Goal: Task Accomplishment & Management: Use online tool/utility

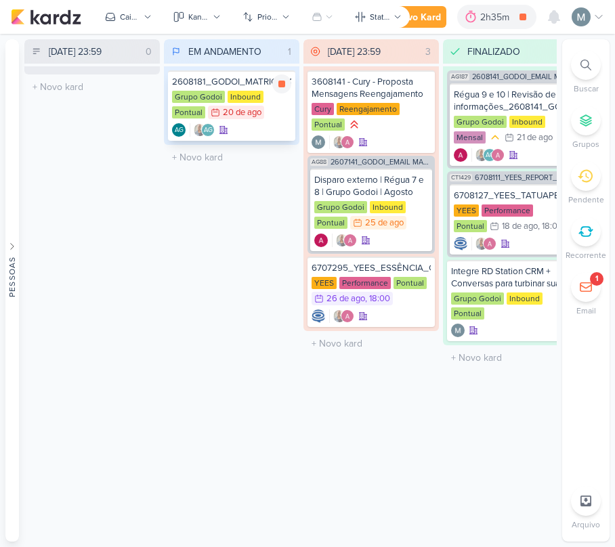
click at [276, 93] on div "Grupo Godoi Inbound Pontual 20/8 [DATE]" at bounding box center [231, 106] width 119 height 30
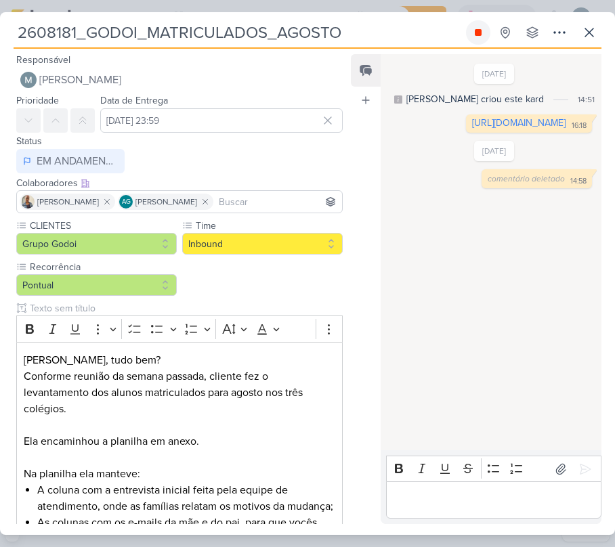
click at [473, 37] on icon at bounding box center [478, 32] width 11 height 11
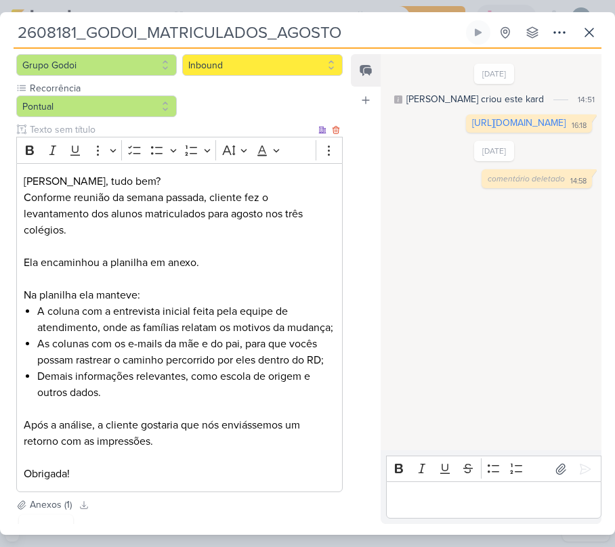
scroll to position [180, 0]
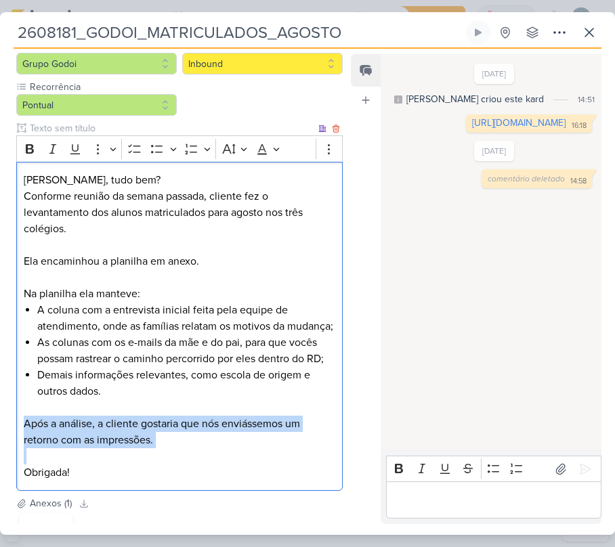
drag, startPoint x: 20, startPoint y: 437, endPoint x: 182, endPoint y: 465, distance: 164.3
click at [182, 465] on div "[PERSON_NAME], tudo bem? Conforme reunião da semana passada, cliente fez o leva…" at bounding box center [179, 327] width 327 height 330
click at [182, 465] on p "Após a análise, a cliente gostaria que nós enviássemos um retorno com as impres…" at bounding box center [180, 440] width 312 height 49
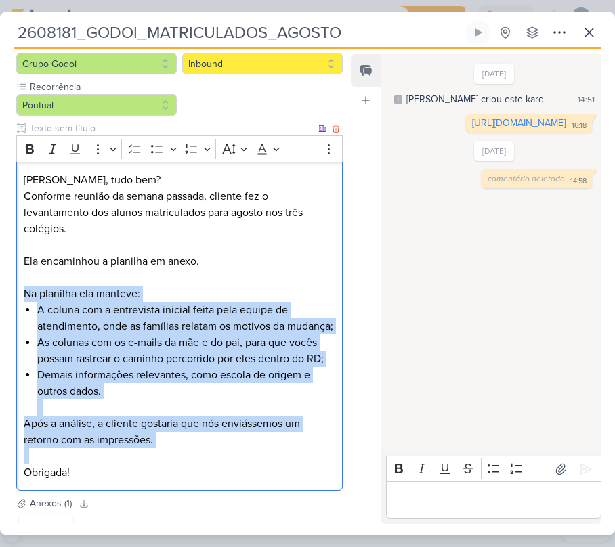
drag, startPoint x: 182, startPoint y: 465, endPoint x: 27, endPoint y: 293, distance: 231.2
click at [27, 293] on div "[PERSON_NAME], tudo bem? Conforme reunião da semana passada, cliente fez o leva…" at bounding box center [179, 327] width 327 height 330
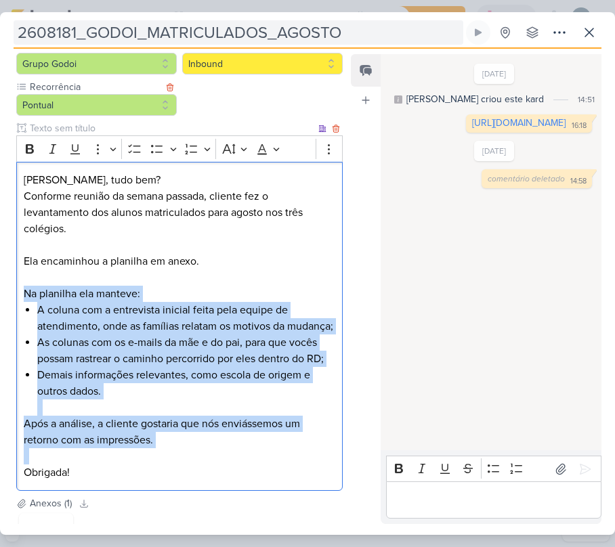
copy div "Na planilha ela manteve: A coluna com a entrevista inicial feita pela equipe de…"
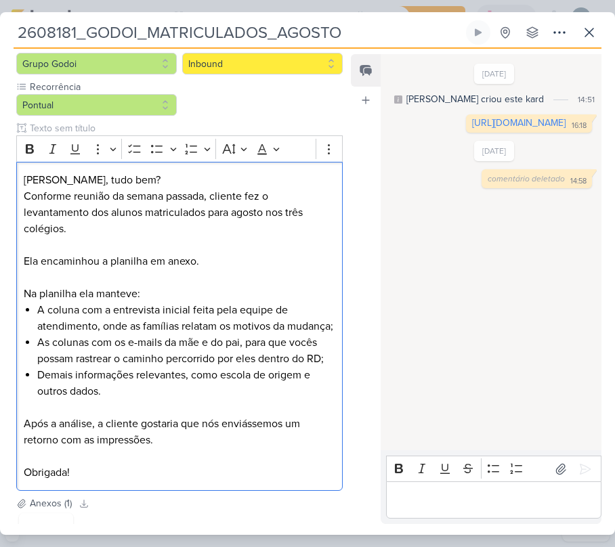
click at [435, 493] on p "Editor editing area: main" at bounding box center [493, 501] width 201 height 16
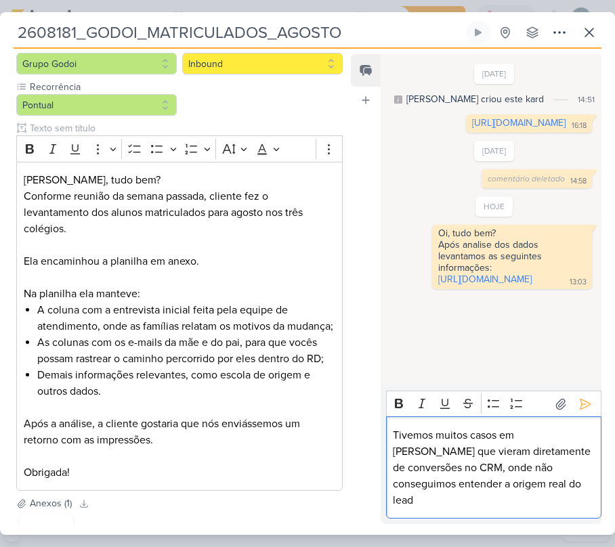
click at [432, 480] on p "Tivemos muitos casos em [PERSON_NAME] que vieram diretamente de conversões no C…" at bounding box center [493, 467] width 201 height 81
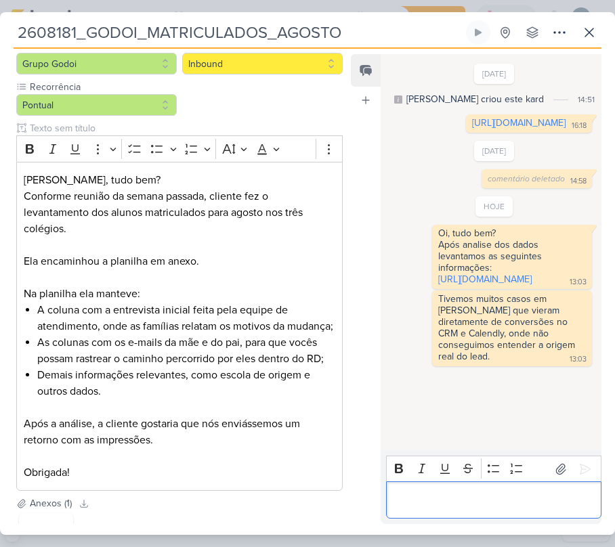
scroll to position [5, 0]
click at [381, 534] on div "Responsável [PERSON_NAME] Nenhum contato encontrado create new contact Novo Con…" at bounding box center [307, 292] width 615 height 486
click at [418, 510] on div "Editor editing area: main" at bounding box center [493, 500] width 215 height 37
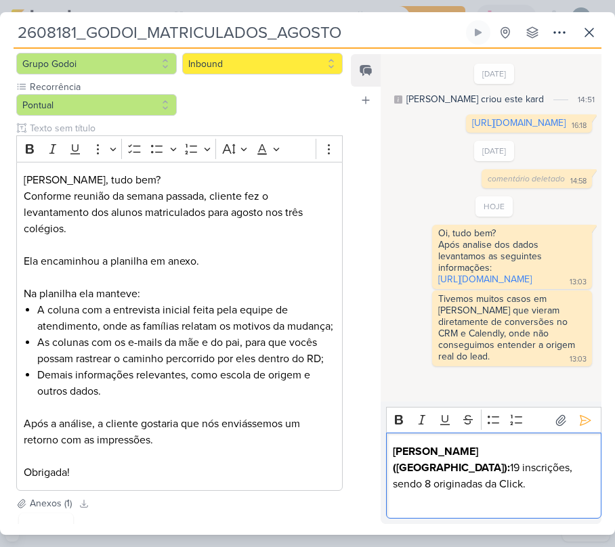
scroll to position [54, 0]
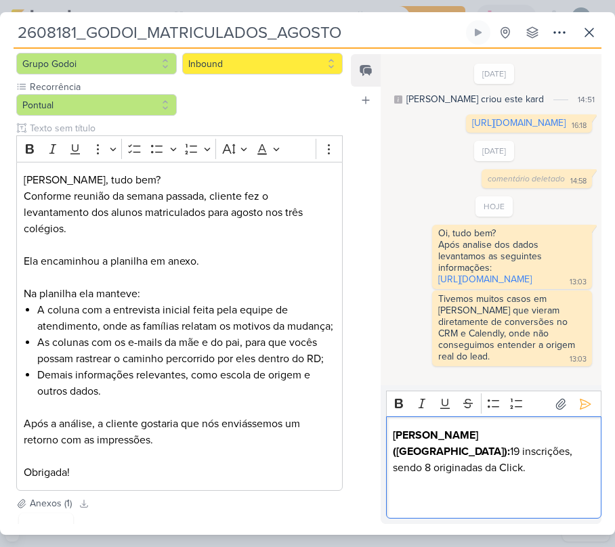
click at [443, 508] on p "Editor editing area: main" at bounding box center [493, 501] width 201 height 16
click at [426, 499] on p "Editor editing area: main" at bounding box center [493, 501] width 201 height 16
click at [476, 449] on strong "[PERSON_NAME] ([GEOGRAPHIC_DATA]):" at bounding box center [451, 444] width 117 height 30
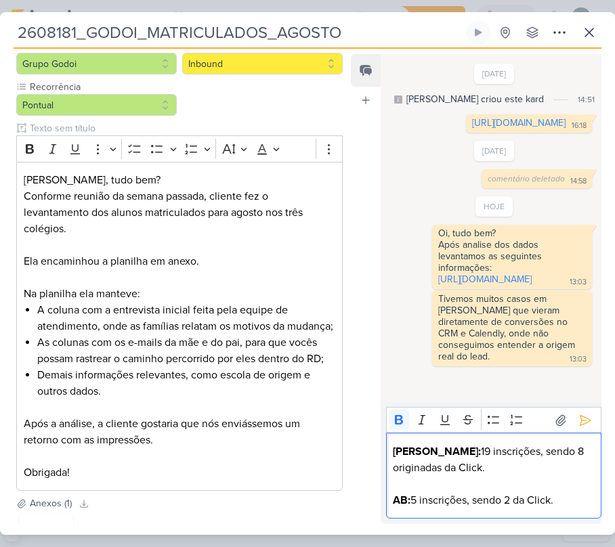
click at [404, 503] on strong "AB:" at bounding box center [402, 501] width 18 height 14
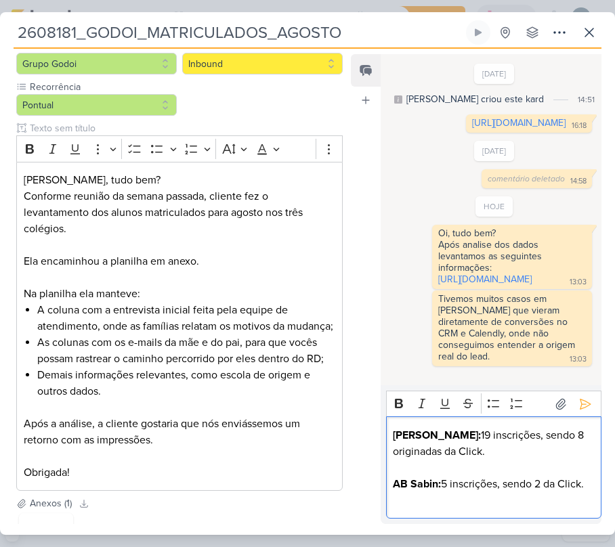
scroll to position [87, 0]
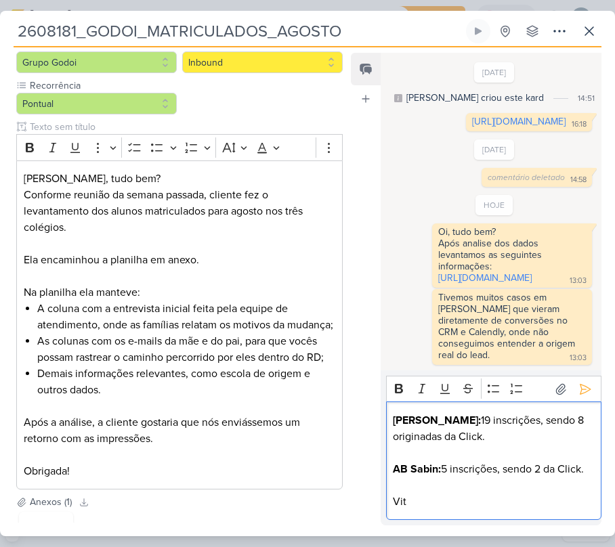
click at [461, 505] on p "Vit" at bounding box center [493, 502] width 201 height 16
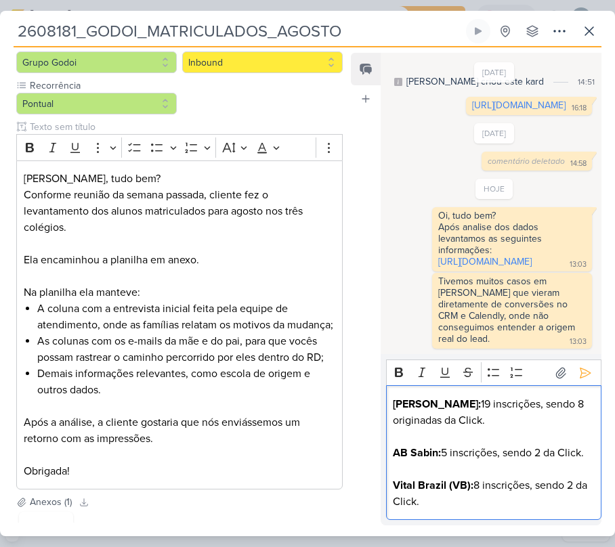
scroll to position [103, 0]
click at [474, 486] on p "Vital Brazil (VB): 8 inscrições, sendo 2 da Click." at bounding box center [493, 494] width 201 height 33
click at [488, 499] on p "Vital [GEOGRAPHIC_DATA]: 8 inscrições, sendo 2 da Click." at bounding box center [493, 494] width 201 height 33
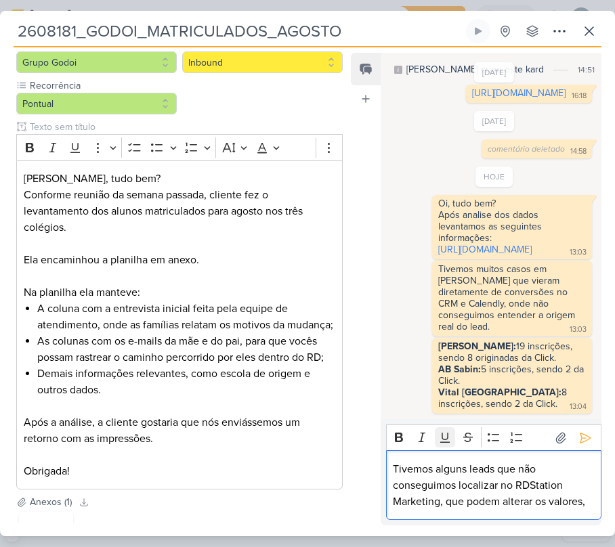
scroll to position [133, 0]
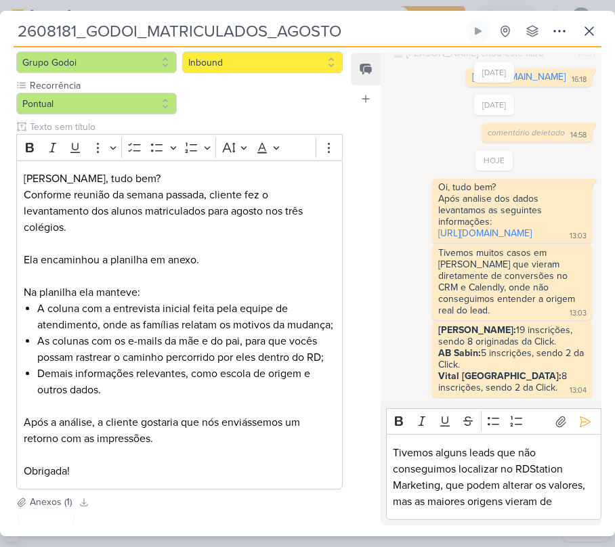
click at [567, 509] on div "Tivemos alguns leads que não conseguimos localizar no RDStation Marketing, que …" at bounding box center [493, 477] width 215 height 86
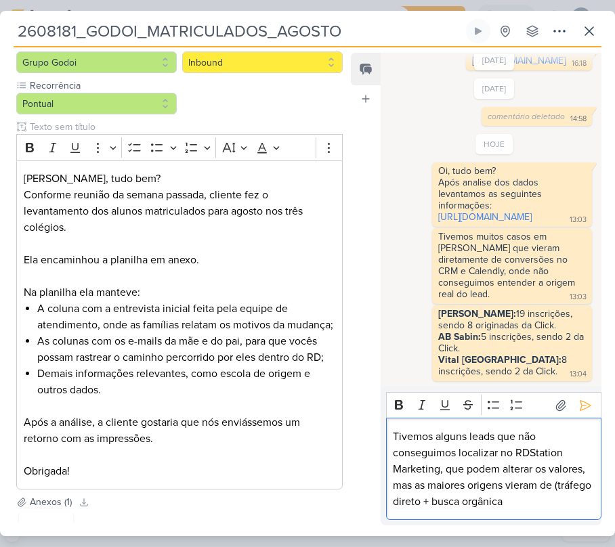
click at [394, 501] on p "Tivemos alguns leads que não conseguimos localizar no RDStation Marketing, que …" at bounding box center [493, 469] width 201 height 81
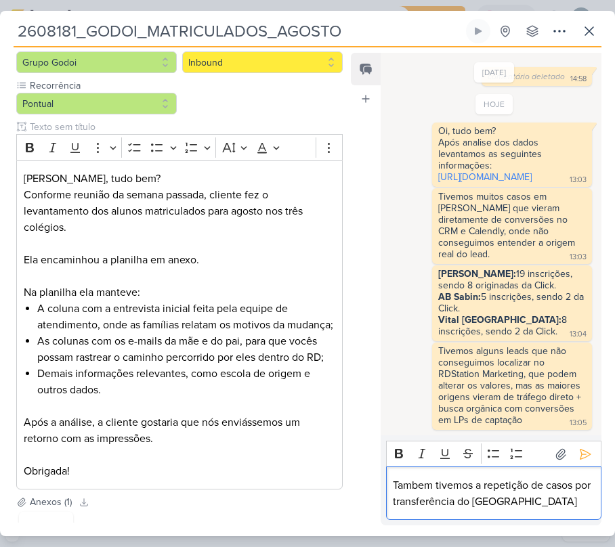
scroll to position [190, 0]
click at [514, 507] on p "Tambem tivemos a repetição de casos por transferência do colégio" at bounding box center [493, 494] width 201 height 33
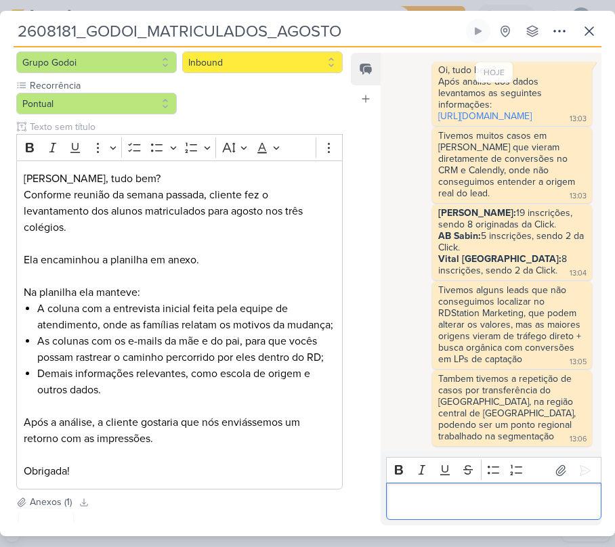
scroll to position [264, 0]
click at [603, 39] on div "2608181_GODOI_MATRICULADOS_AGOSTO Criado por [PERSON_NAME] nenhum grupo disponí…" at bounding box center [307, 278] width 615 height 518
click at [589, 34] on icon at bounding box center [589, 31] width 16 height 16
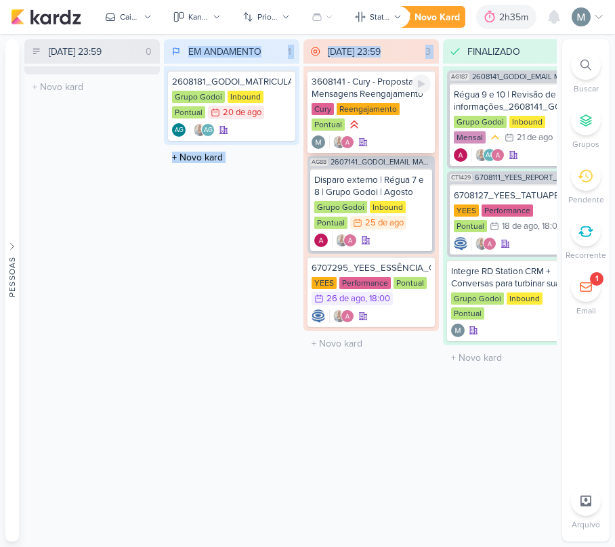
drag, startPoint x: 248, startPoint y: 125, endPoint x: 320, endPoint y: 121, distance: 72.6
click at [320, 121] on div "[DATE] 23:59 0 Mover Para Esquerda Mover Para Direita [GEOGRAPHIC_DATA] O títul…" at bounding box center [290, 290] width 533 height 503
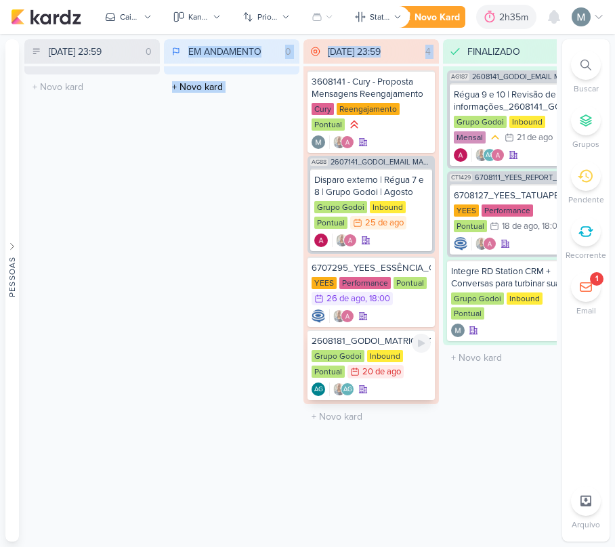
click at [350, 350] on div "Grupo Godoi" at bounding box center [338, 356] width 53 height 12
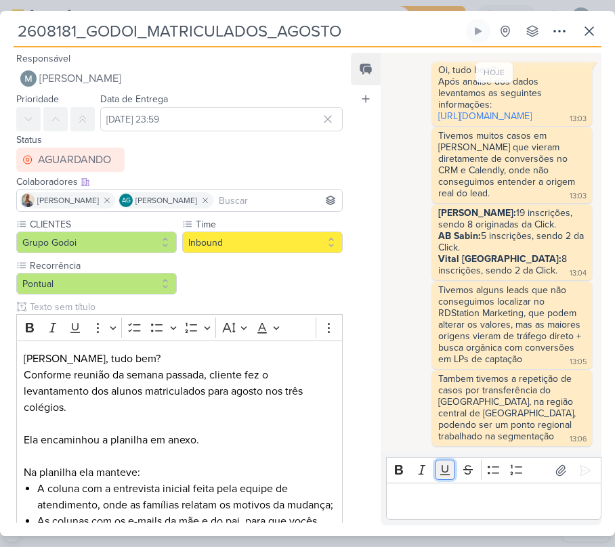
click at [440, 478] on button "Underline" at bounding box center [445, 470] width 20 height 20
click at [464, 497] on p "Editor editing area: main" at bounding box center [493, 502] width 201 height 16
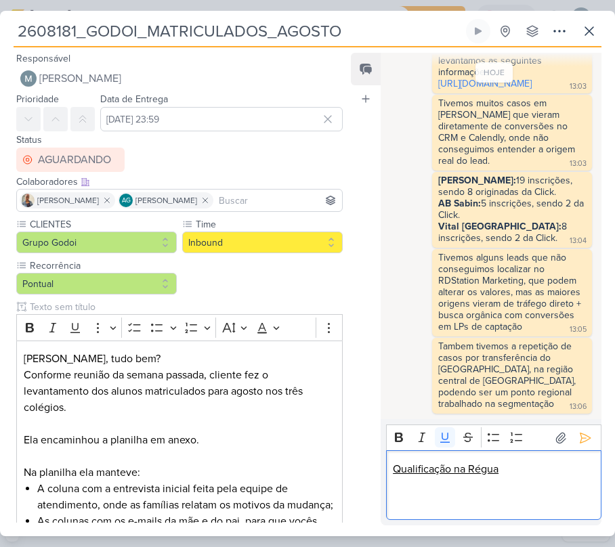
scroll to position [297, 0]
click at [423, 467] on u "Qualificação na Régua" at bounding box center [446, 470] width 106 height 14
click at [454, 427] on div "Bold Italic Underline Strikethrough Bulleted List Numbered List" at bounding box center [493, 438] width 209 height 26
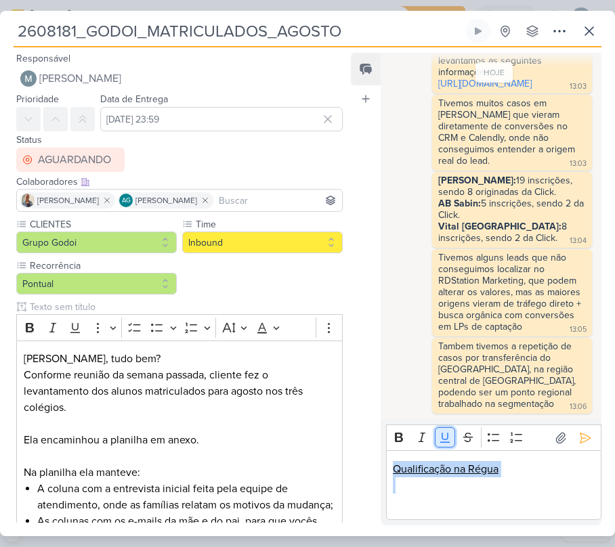
click at [447, 431] on icon "Editor toolbar" at bounding box center [445, 438] width 14 height 14
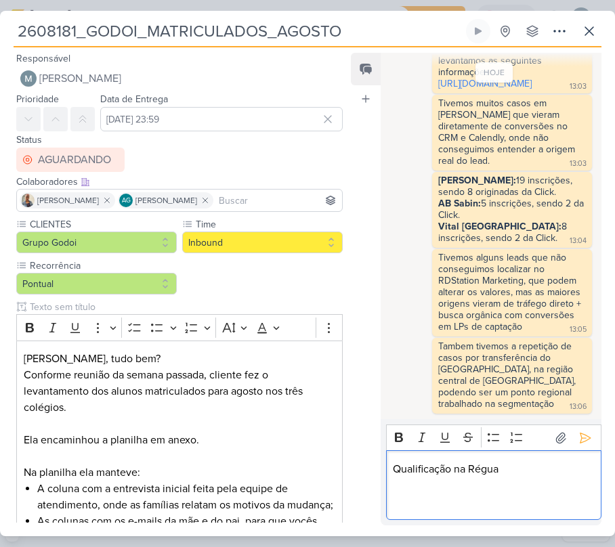
click at [439, 505] on p "Editor editing area: main" at bounding box center [493, 502] width 201 height 16
click at [413, 496] on p "Editor editing area: main" at bounding box center [493, 502] width 201 height 16
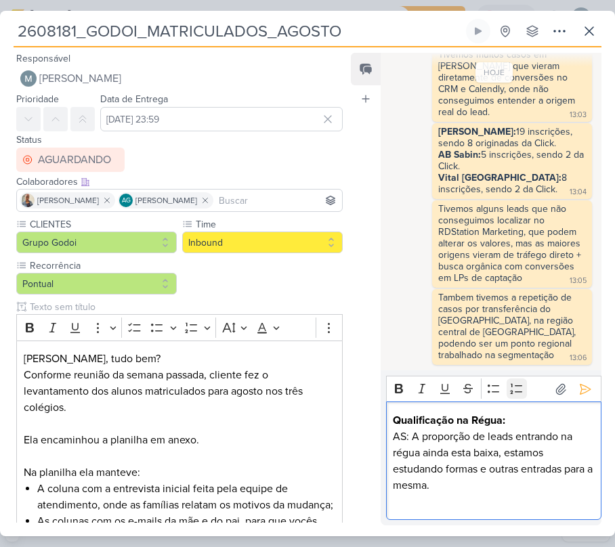
scroll to position [362, 0]
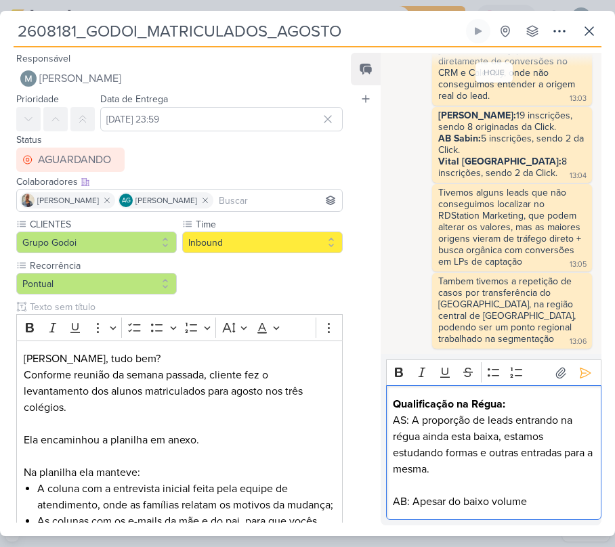
click at [408, 497] on p "AB: Apesar do baixo volume" at bounding box center [493, 502] width 201 height 16
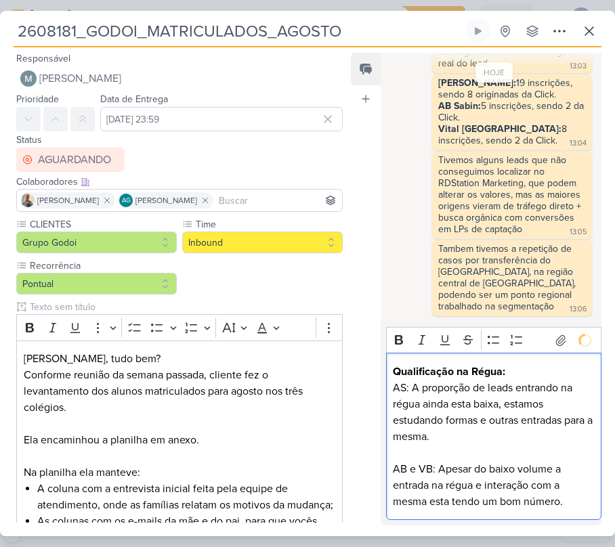
scroll to position [378, 0]
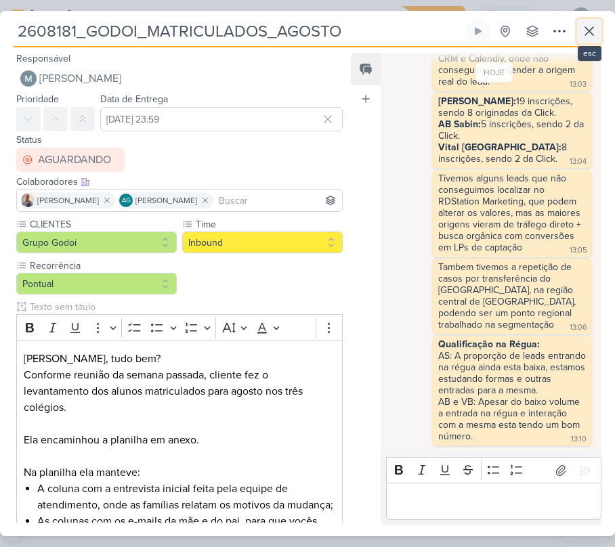
click at [584, 33] on icon at bounding box center [589, 31] width 16 height 16
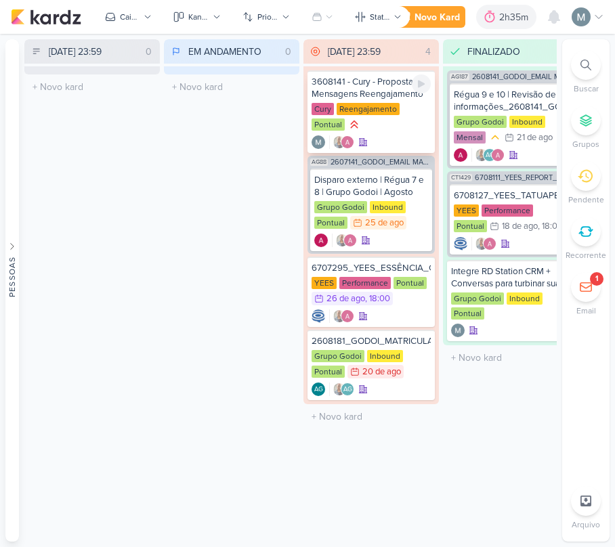
click at [392, 125] on div "Cury Reengajamento Pontual" at bounding box center [371, 118] width 119 height 30
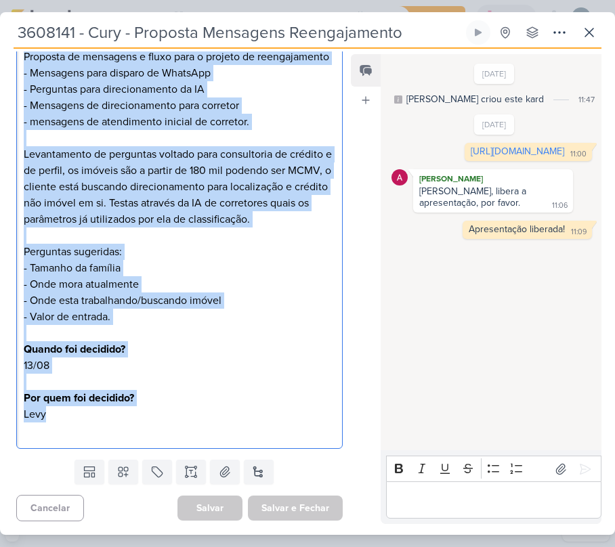
scroll to position [337, 0]
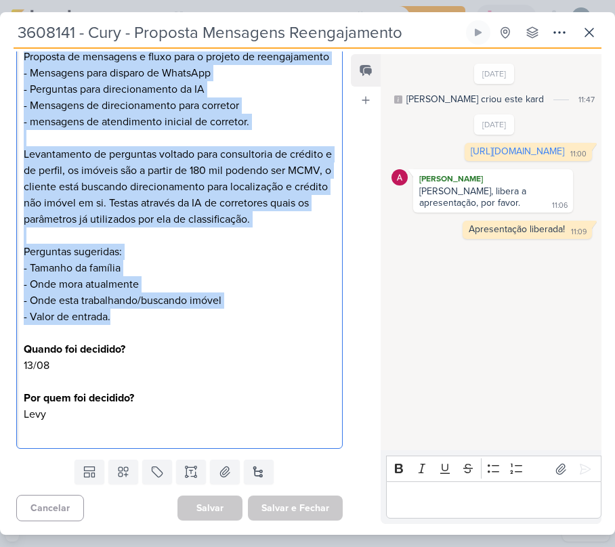
drag, startPoint x: 20, startPoint y: 353, endPoint x: 171, endPoint y: 313, distance: 156.3
click at [171, 313] on div "O que precisa ser feito? Proposta de mensagens e fluxo para o projeto de reenga…" at bounding box center [179, 235] width 327 height 427
copy p "O que precisa ser feito? Proposta de mensagens e fluxo para o projeto de reenga…"
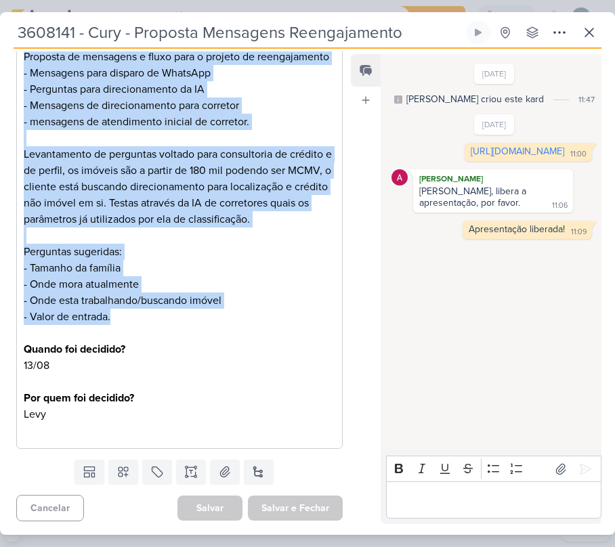
click at [226, 310] on p "O que precisa ser feito? Proposta de mensagens e fluxo para o projeto de reenga…" at bounding box center [180, 203] width 312 height 341
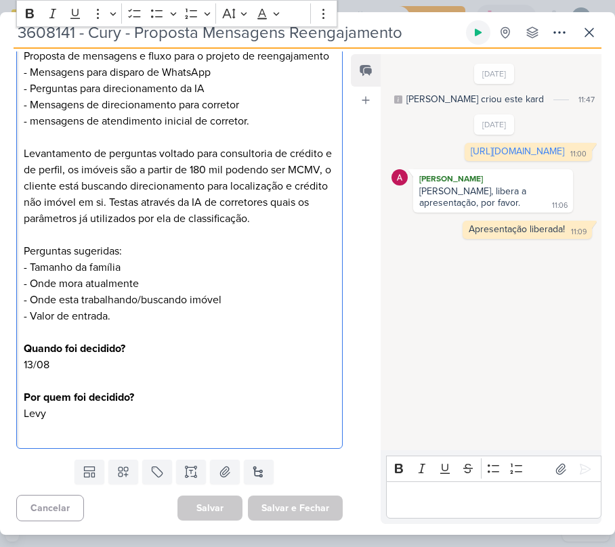
click at [478, 37] on icon at bounding box center [478, 32] width 11 height 11
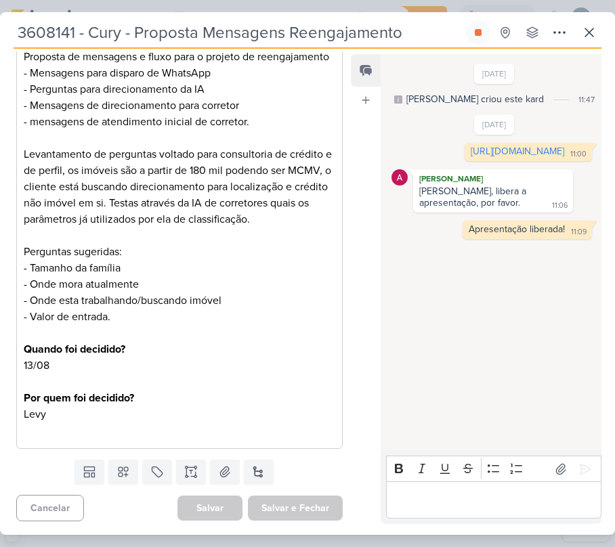
click at [466, 20] on button at bounding box center [478, 32] width 24 height 24
